Goal: Task Accomplishment & Management: Complete application form

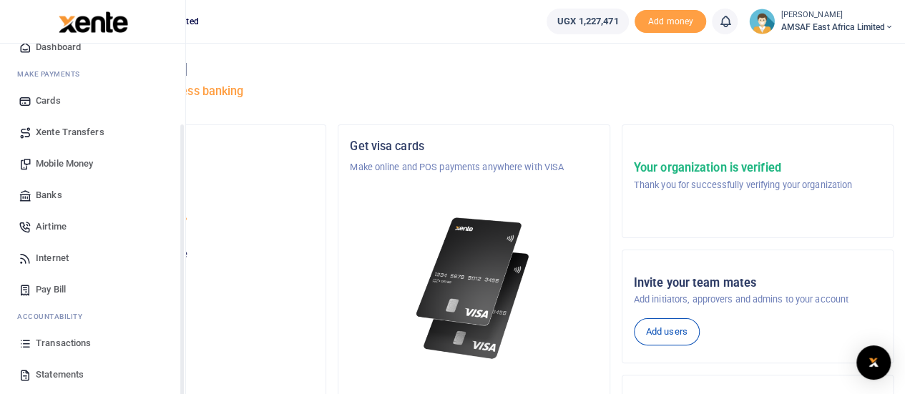
scroll to position [116, 0]
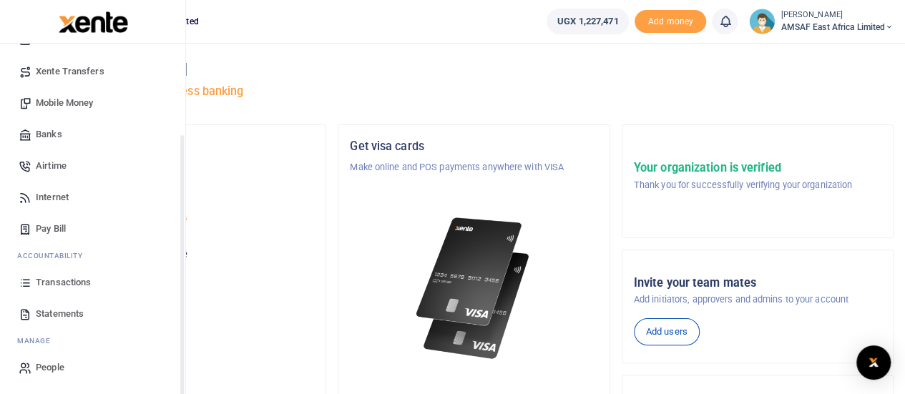
click at [66, 278] on span "Transactions" at bounding box center [63, 283] width 55 height 14
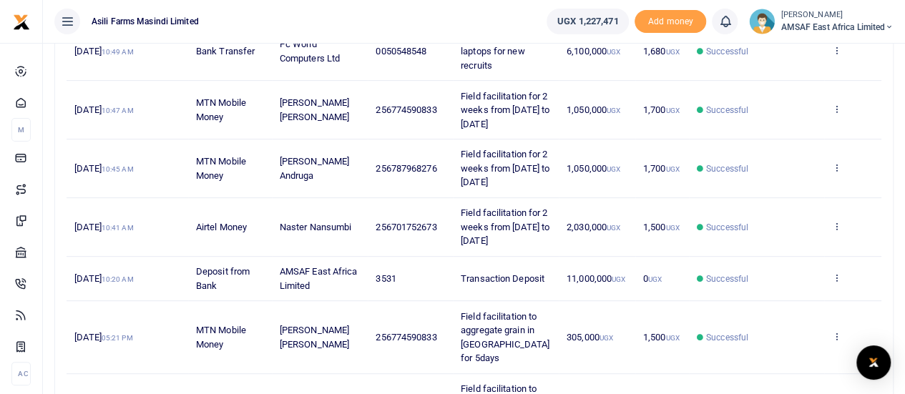
scroll to position [215, 0]
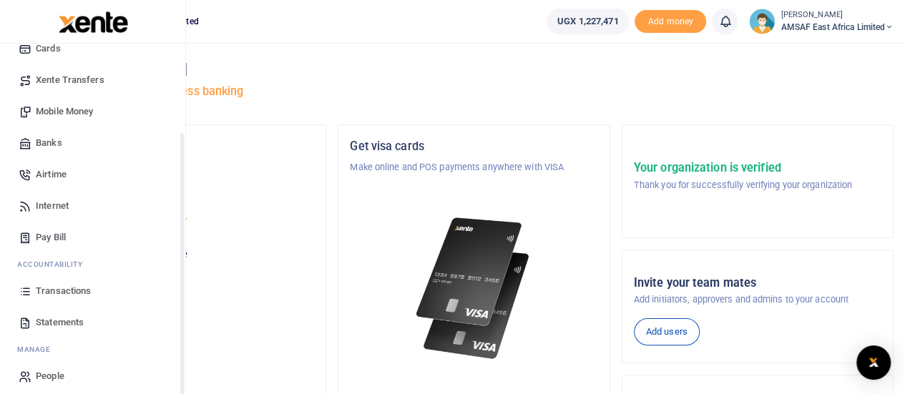
scroll to position [116, 0]
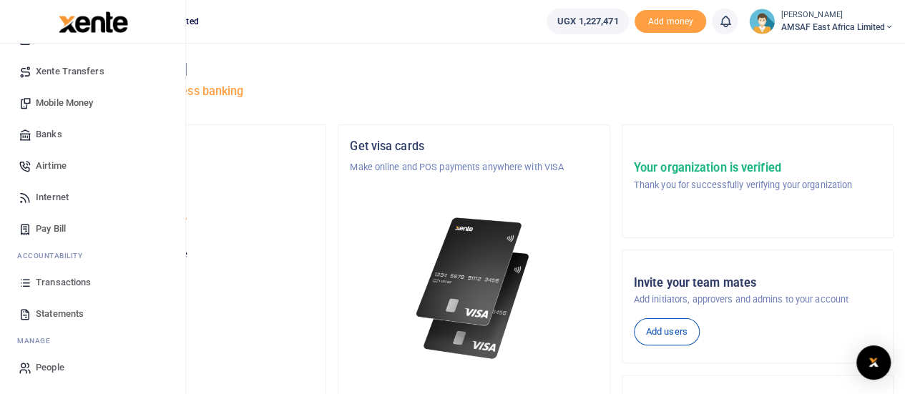
click at [83, 104] on span "Mobile Money" at bounding box center [64, 103] width 57 height 14
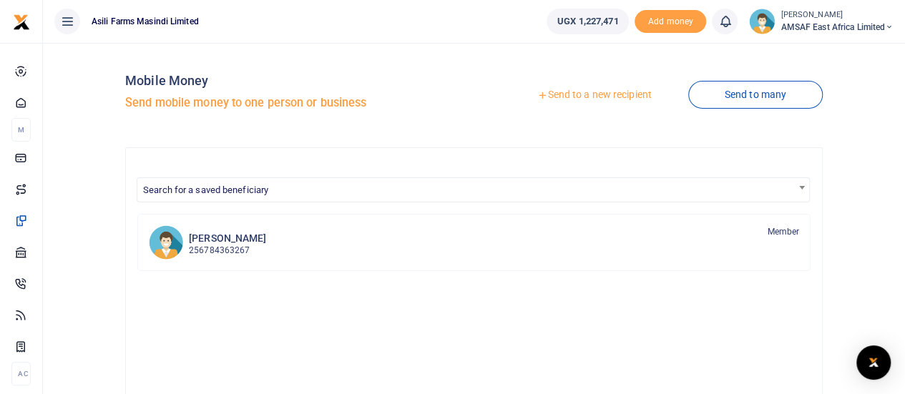
click at [572, 97] on link "Send to a new recipient" at bounding box center [594, 95] width 187 height 26
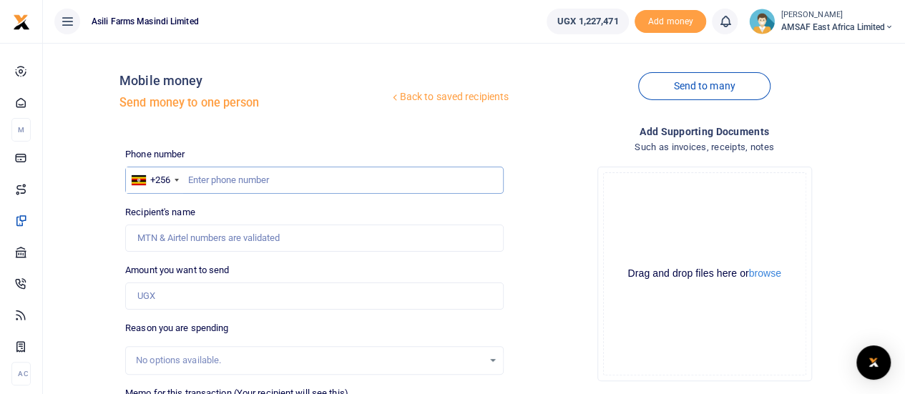
click at [235, 180] on input "text" at bounding box center [314, 180] width 379 height 27
paste input "0774689227"
type input "0774689227"
type input "[PERSON_NAME]"
click at [195, 180] on input "0774689227" at bounding box center [314, 180] width 379 height 27
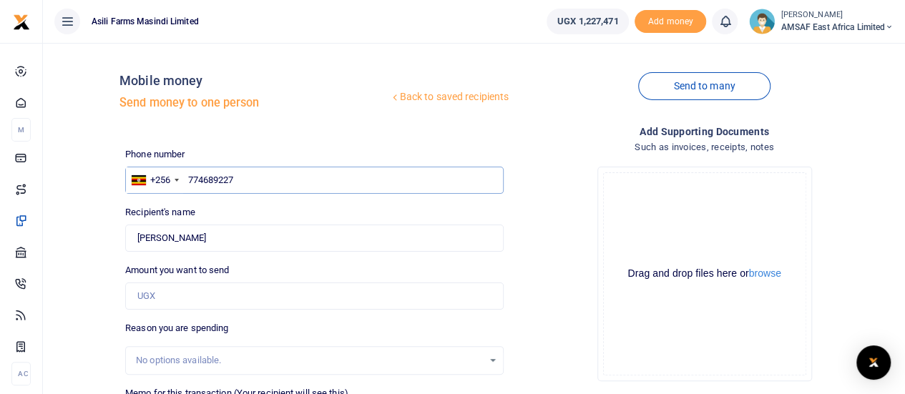
type input "774689227"
click at [180, 291] on input "Amount you want to send" at bounding box center [314, 296] width 379 height 27
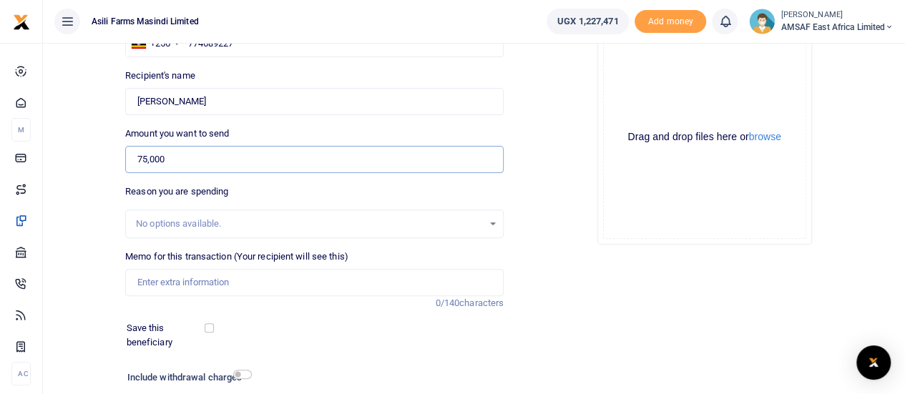
scroll to position [143, 0]
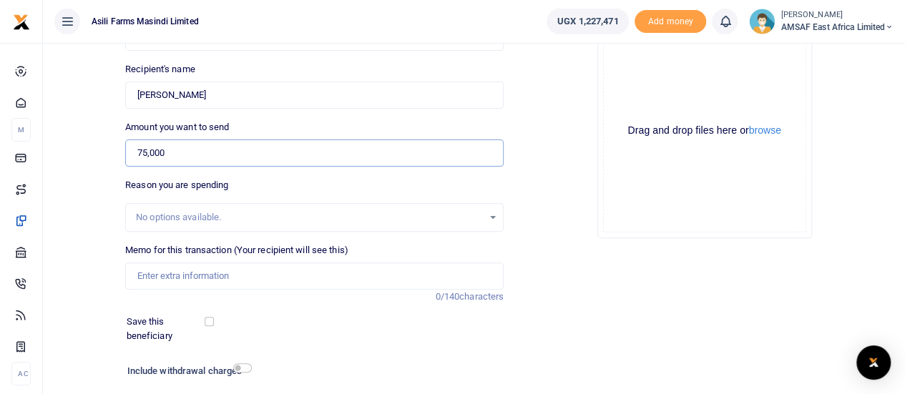
type input "75,000"
click at [195, 272] on input "Memo for this transaction (Your recipient will see this)" at bounding box center [314, 276] width 379 height 27
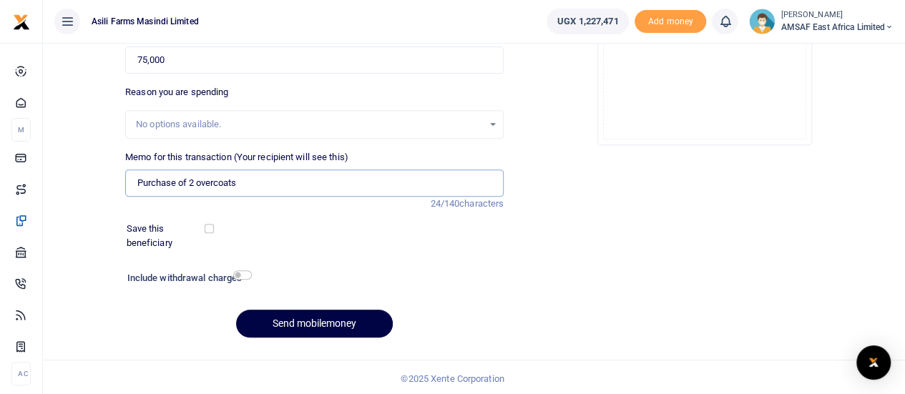
scroll to position [238, 0]
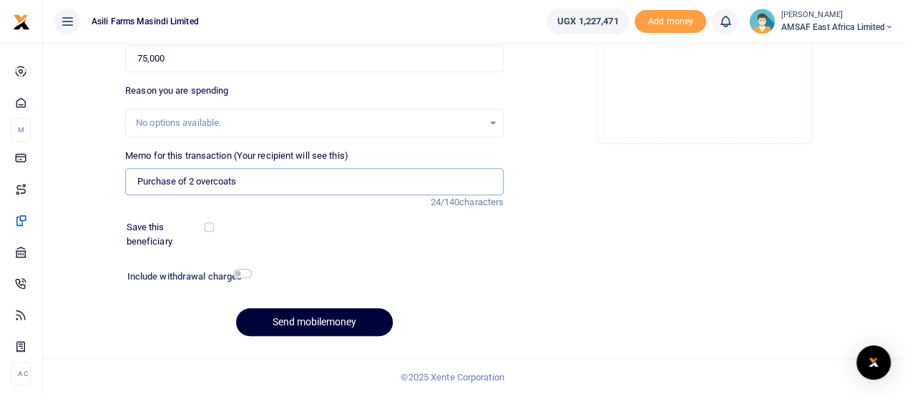
type input "Purchase of 2 overcoats"
click at [308, 317] on button "Send mobilemoney" at bounding box center [314, 322] width 157 height 28
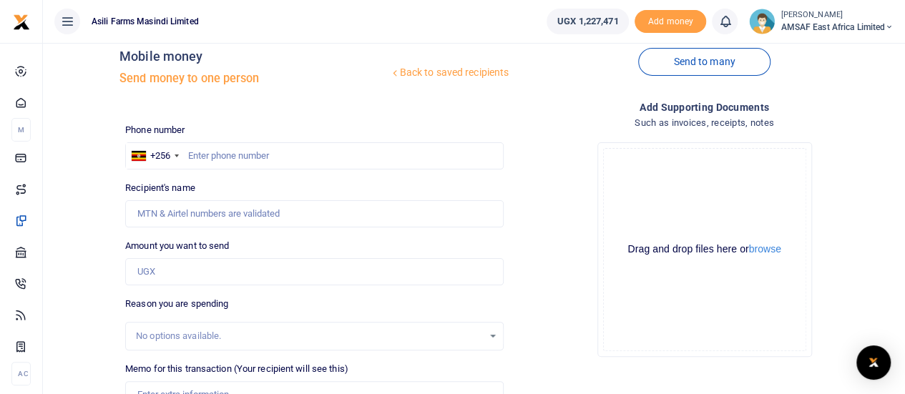
scroll to position [23, 0]
click at [269, 158] on input "text" at bounding box center [314, 157] width 379 height 27
paste input "772 852097"
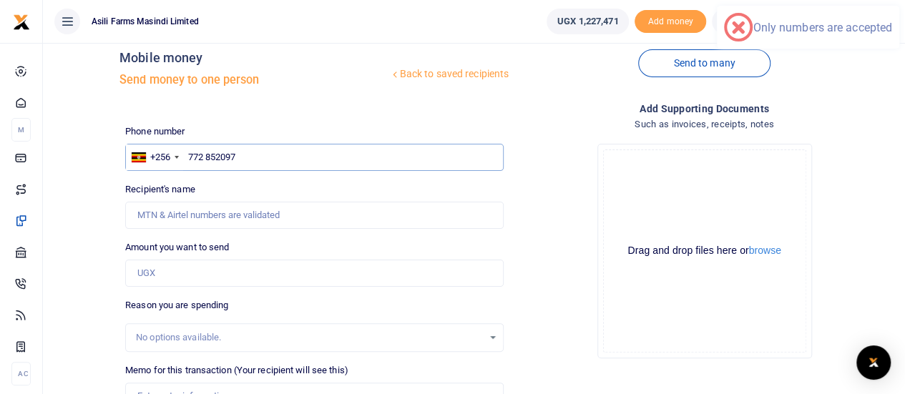
click at [208, 158] on input "772 852097" at bounding box center [314, 157] width 379 height 27
type input "772852097"
type input "Nakaiza Twaha Sophie"
click at [175, 271] on input "Amount you want to send" at bounding box center [314, 273] width 379 height 27
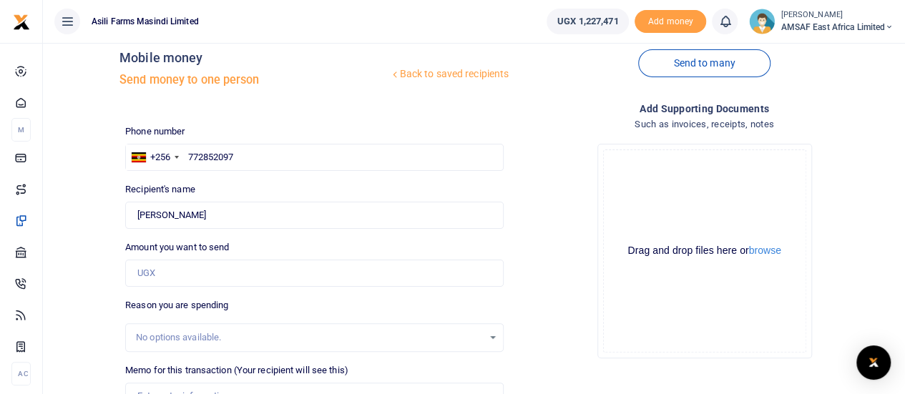
click at [80, 258] on div "Back to saved recipients Mobile money Send money to one person Send to many Pho…" at bounding box center [474, 296] width 851 height 531
click at [190, 274] on input "Amount you want to send" at bounding box center [314, 273] width 379 height 27
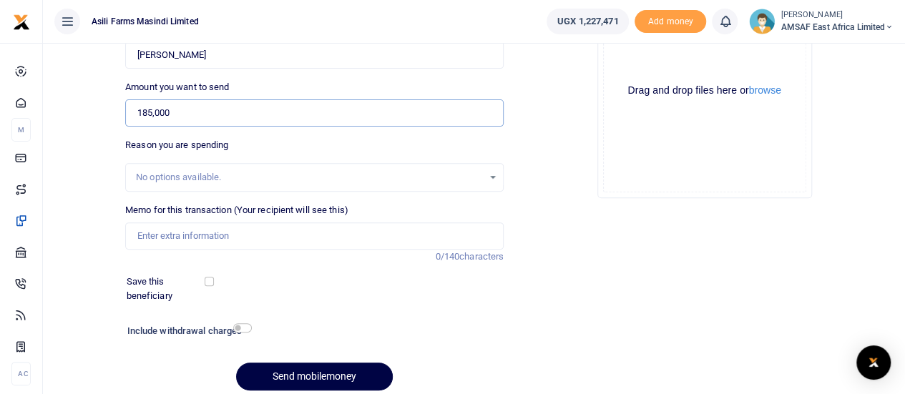
scroll to position [238, 0]
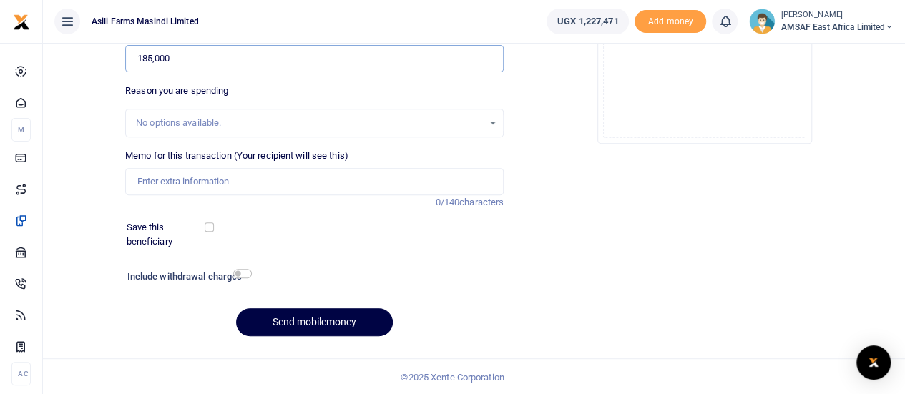
type input "185,000"
click at [225, 180] on input "Memo for this transaction (Your recipient will see this)" at bounding box center [314, 181] width 379 height 27
type input "Purchase of safety shoes for the field team"
click at [339, 324] on button "Send mobilemoney" at bounding box center [314, 322] width 157 height 28
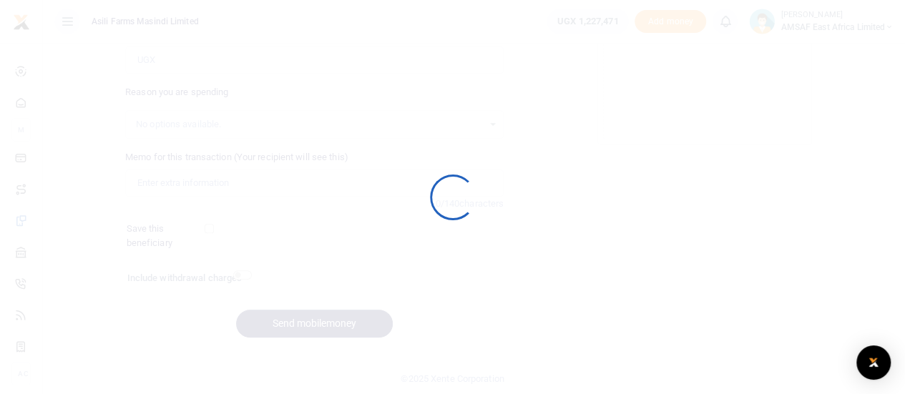
scroll to position [238, 0]
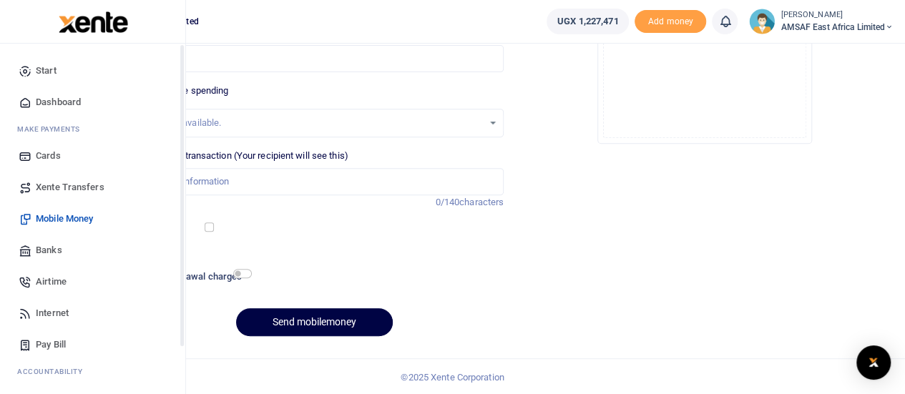
click at [54, 69] on span "Start" at bounding box center [46, 71] width 21 height 14
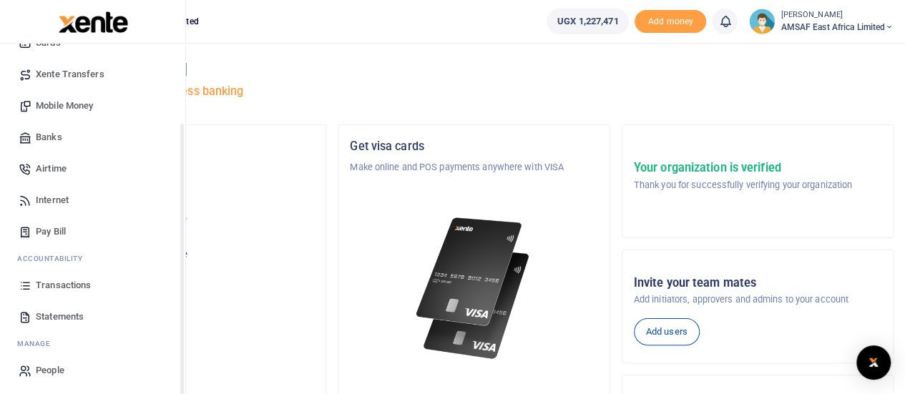
scroll to position [116, 0]
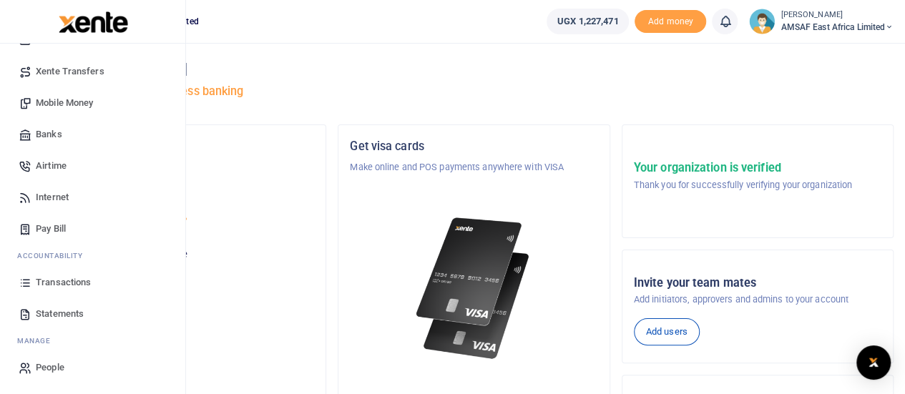
click at [79, 283] on span "Transactions" at bounding box center [63, 283] width 55 height 14
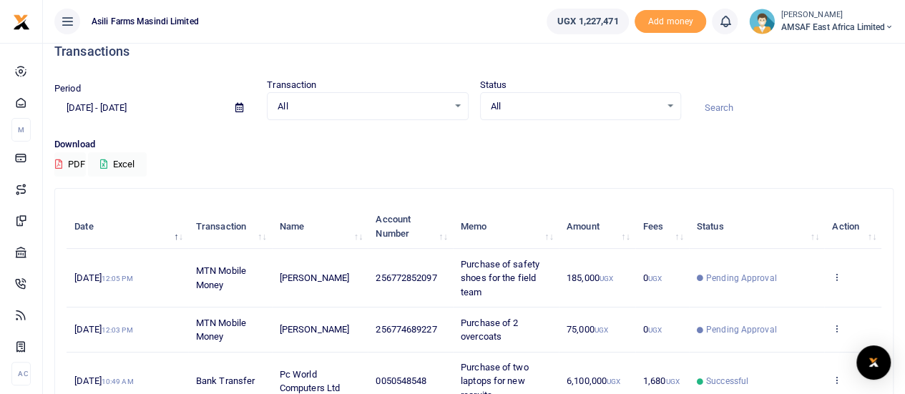
scroll to position [72, 0]
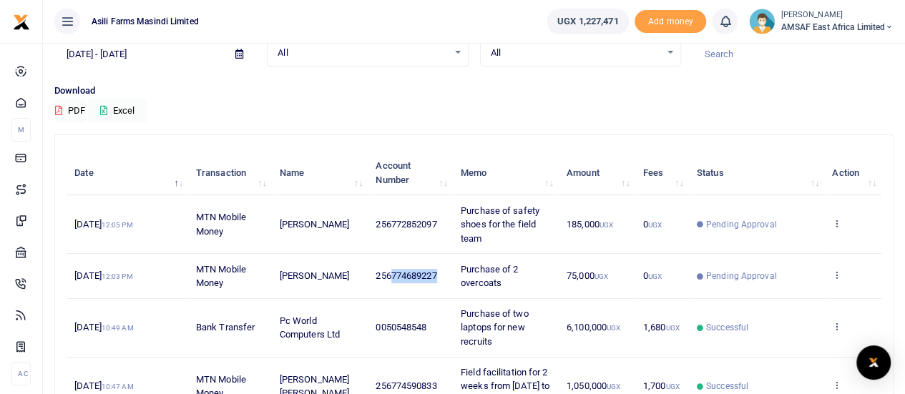
drag, startPoint x: 393, startPoint y: 277, endPoint x: 439, endPoint y: 279, distance: 45.9
click at [437, 279] on span "256774689227" at bounding box center [406, 276] width 61 height 11
copy span "774689227"
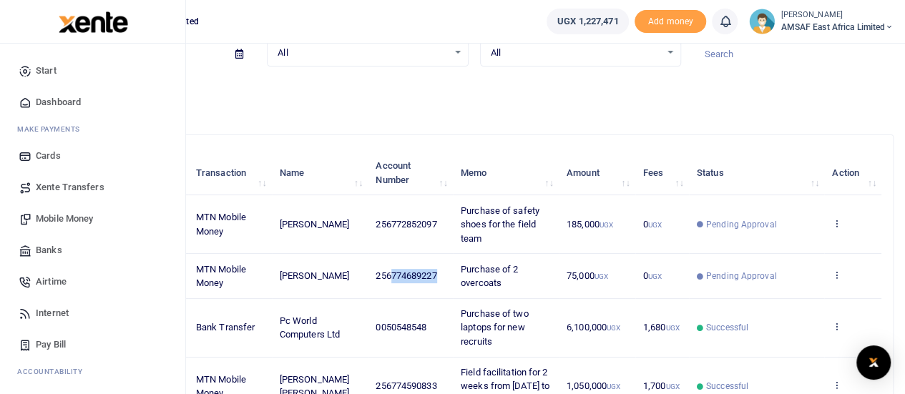
click at [65, 218] on span "Mobile Money" at bounding box center [64, 219] width 57 height 14
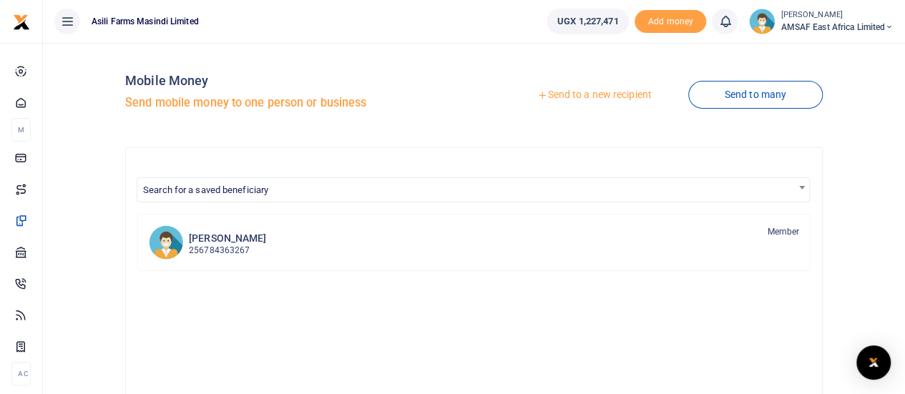
click at [581, 97] on link "Send to a new recipient" at bounding box center [594, 95] width 187 height 26
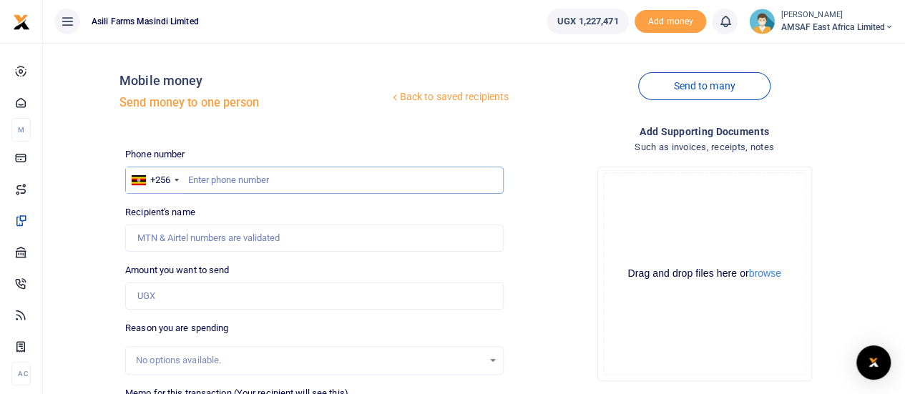
click at [220, 180] on input "text" at bounding box center [314, 180] width 379 height 27
paste input "774689227"
type input "774689227"
type input "[PERSON_NAME]"
click at [182, 293] on input "Amount you want to send" at bounding box center [314, 296] width 379 height 27
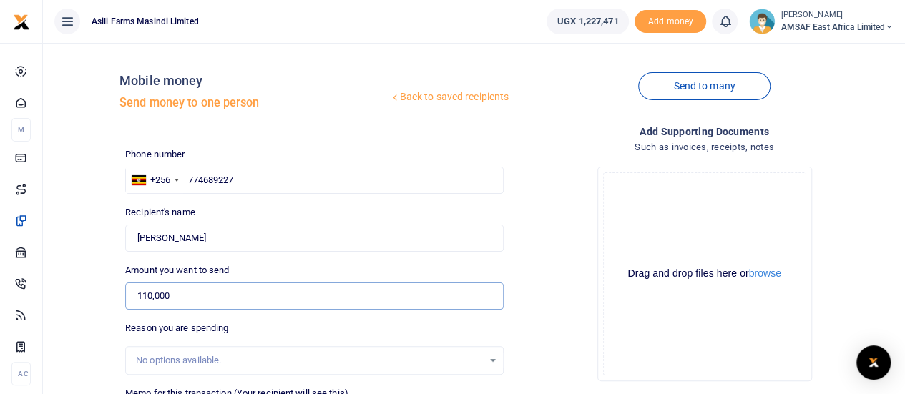
scroll to position [215, 0]
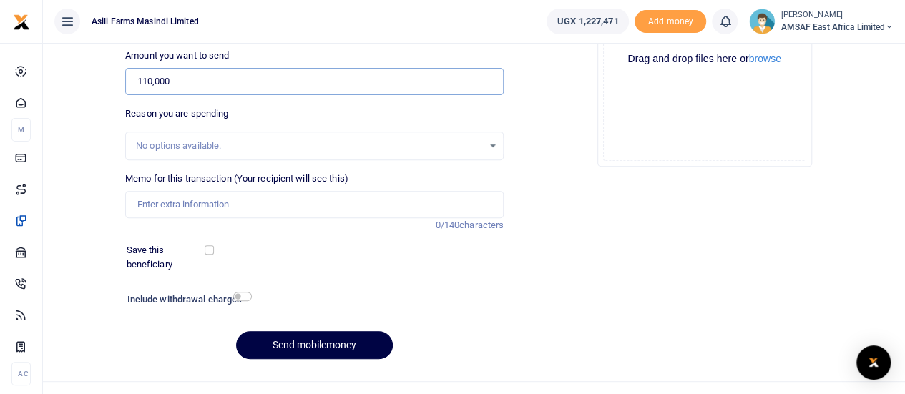
type input "110,000"
click at [199, 205] on input "Memo for this transaction (Your recipient will see this)" at bounding box center [314, 204] width 379 height 27
click at [196, 205] on input "Purchase of 3 overcoats for the field team" at bounding box center [314, 204] width 379 height 27
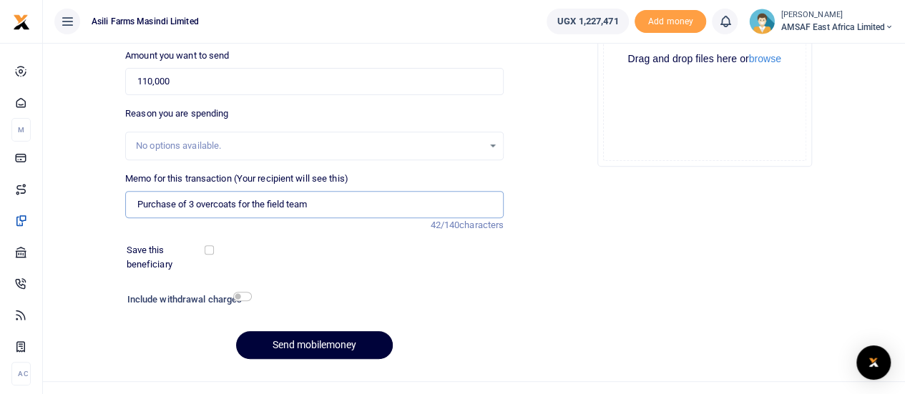
type input "Purchase of 3 overcoats for the field team"
click at [325, 338] on button "Send mobilemoney" at bounding box center [314, 345] width 157 height 28
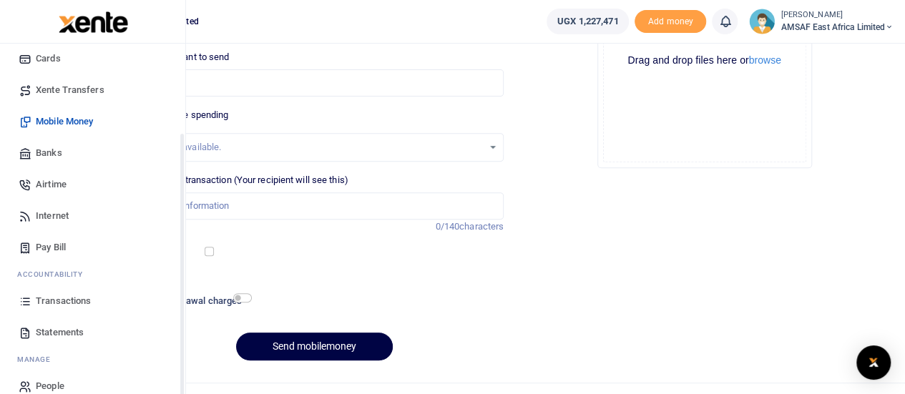
scroll to position [116, 0]
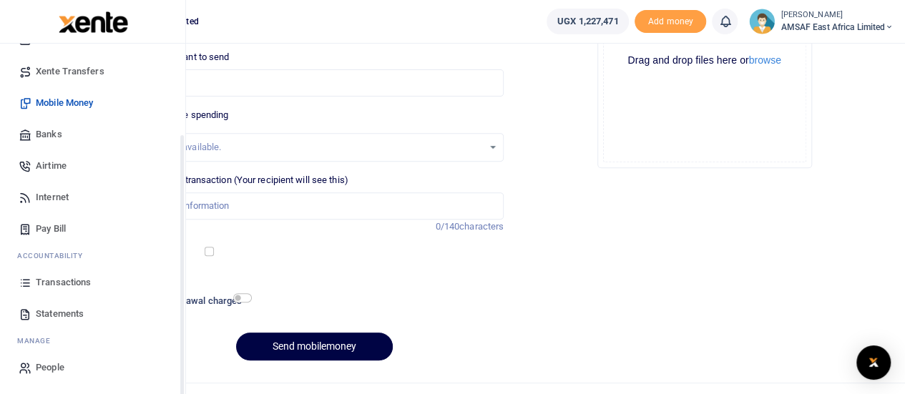
click at [56, 283] on span "Transactions" at bounding box center [63, 283] width 55 height 14
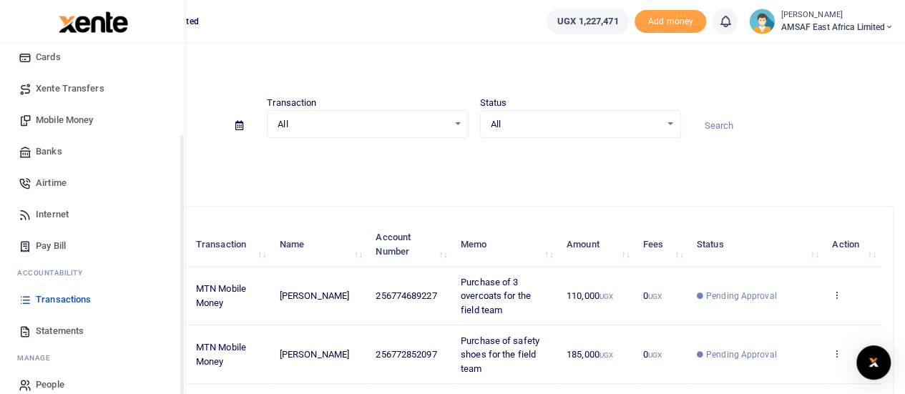
scroll to position [116, 0]
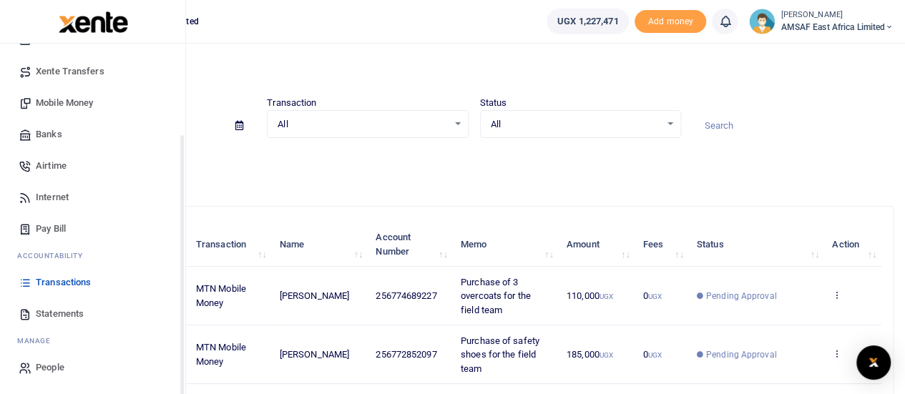
click at [82, 283] on span "Transactions" at bounding box center [63, 283] width 55 height 14
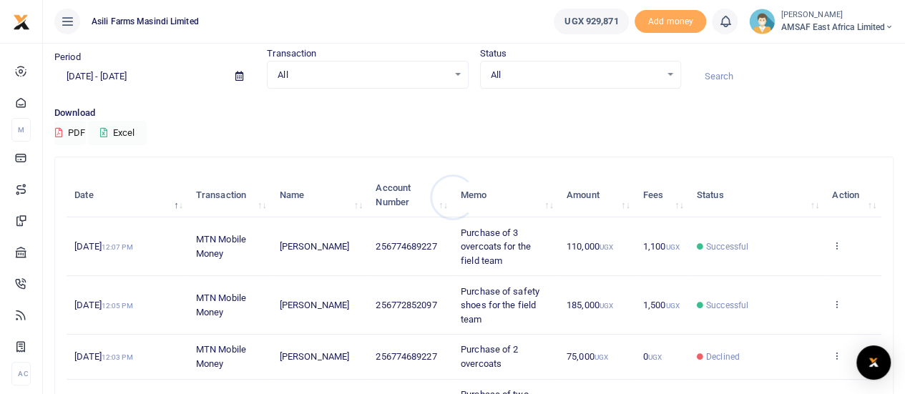
scroll to position [72, 0]
